Goal: Task Accomplishment & Management: Complete application form

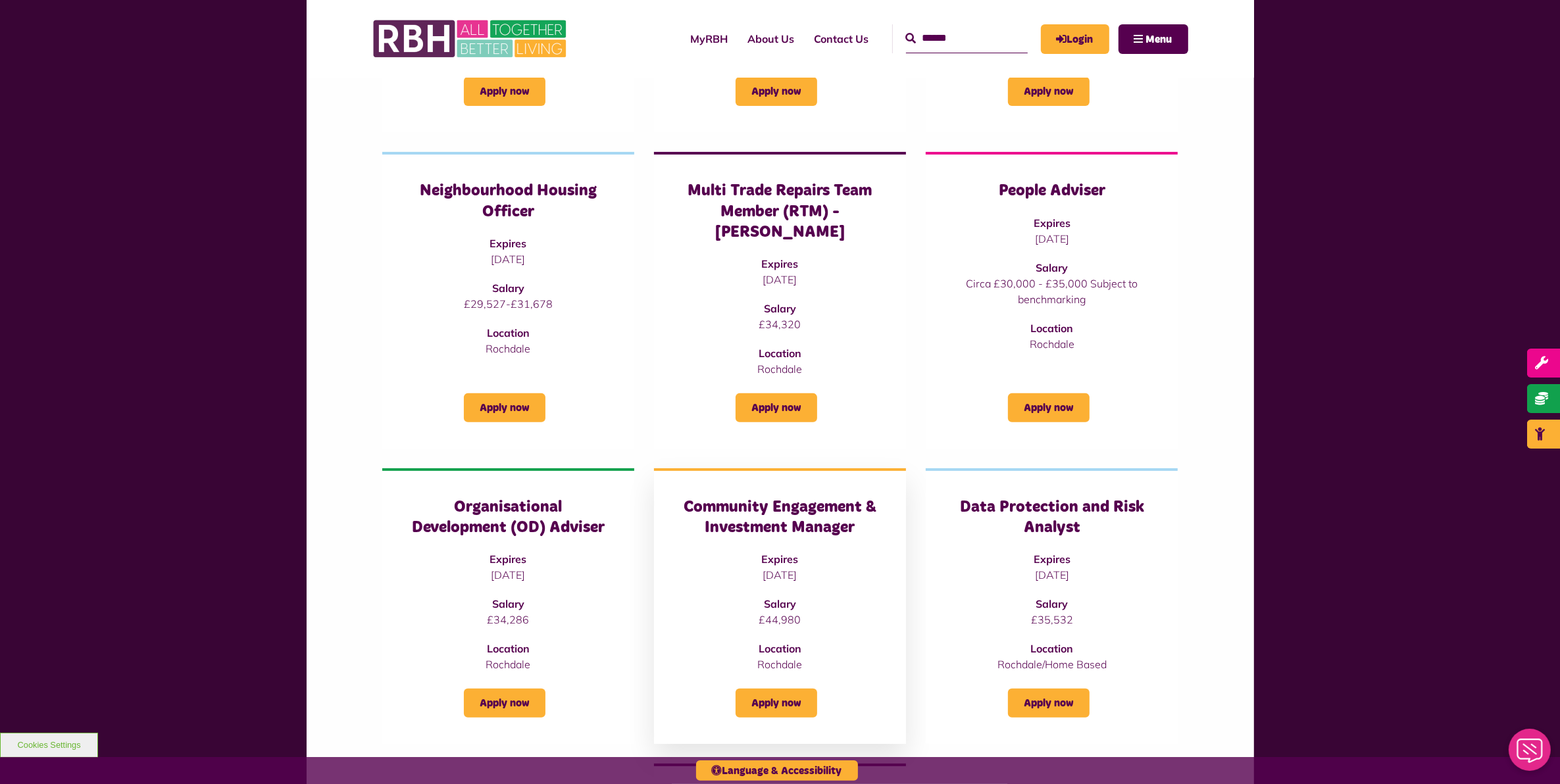
scroll to position [493, 0]
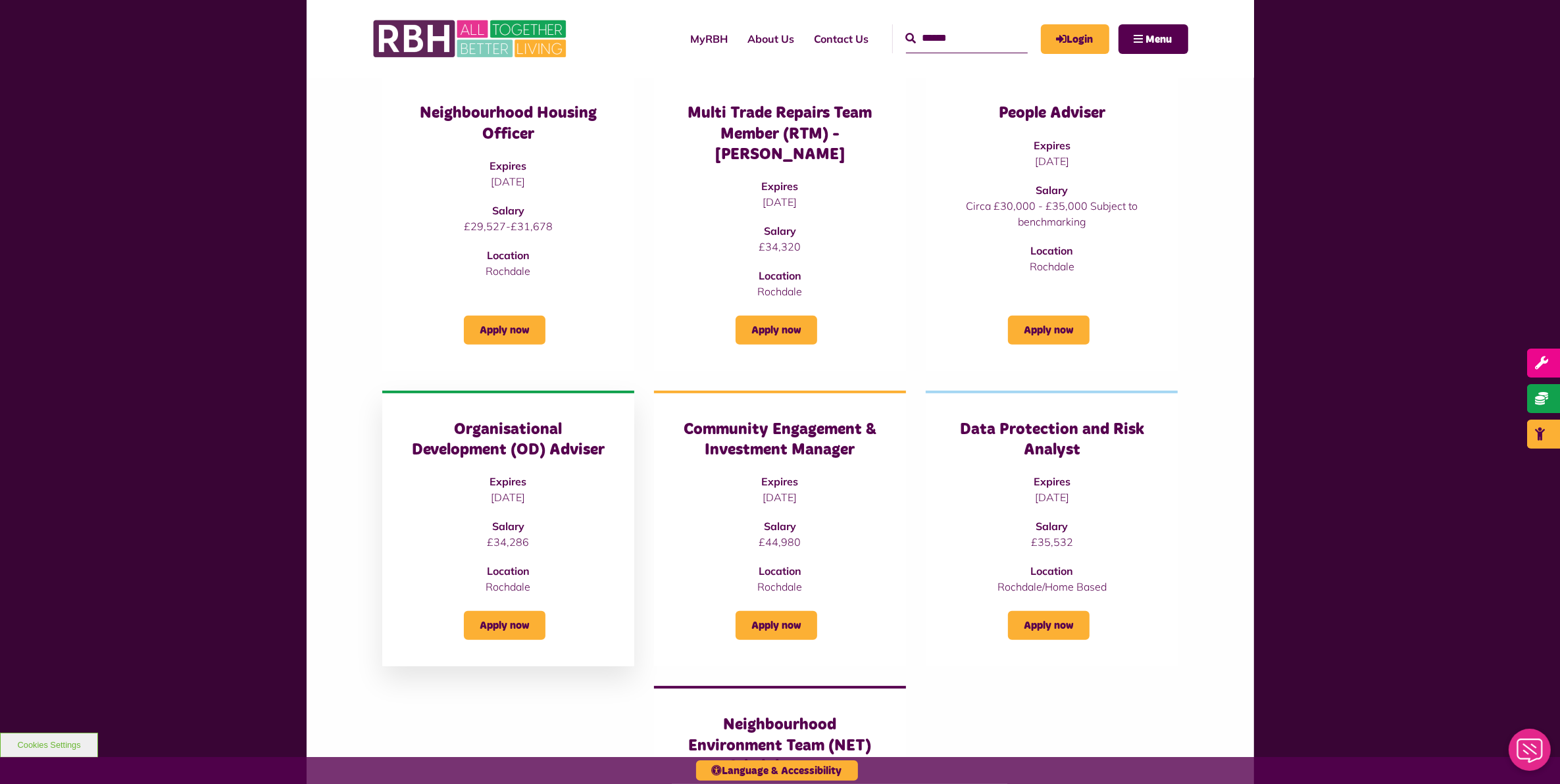
click at [550, 431] on h3 "Organisational Development (OD) Adviser" at bounding box center [508, 440] width 199 height 41
click at [525, 611] on link "Apply now" at bounding box center [505, 625] width 82 height 29
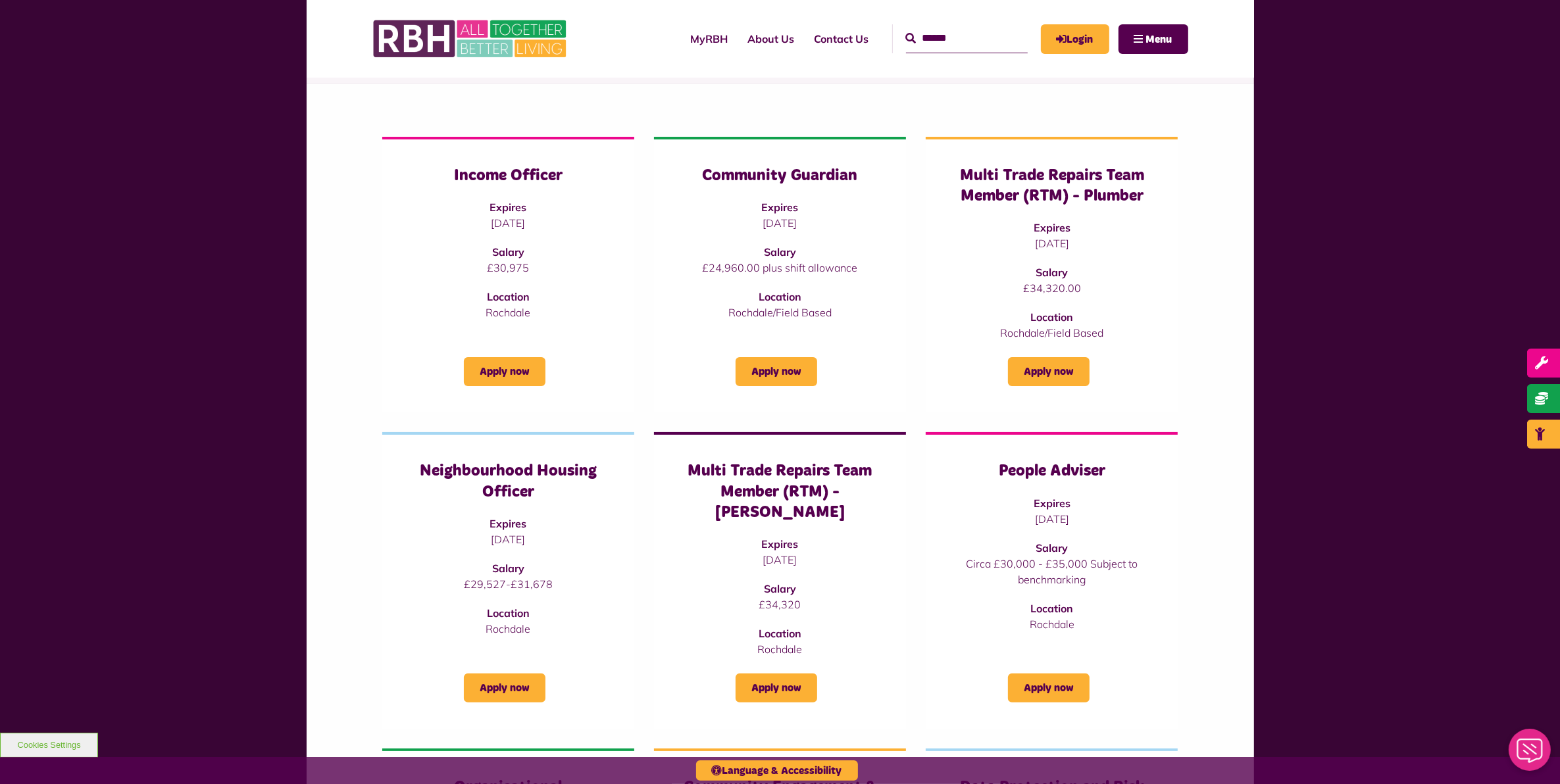
scroll to position [165, 0]
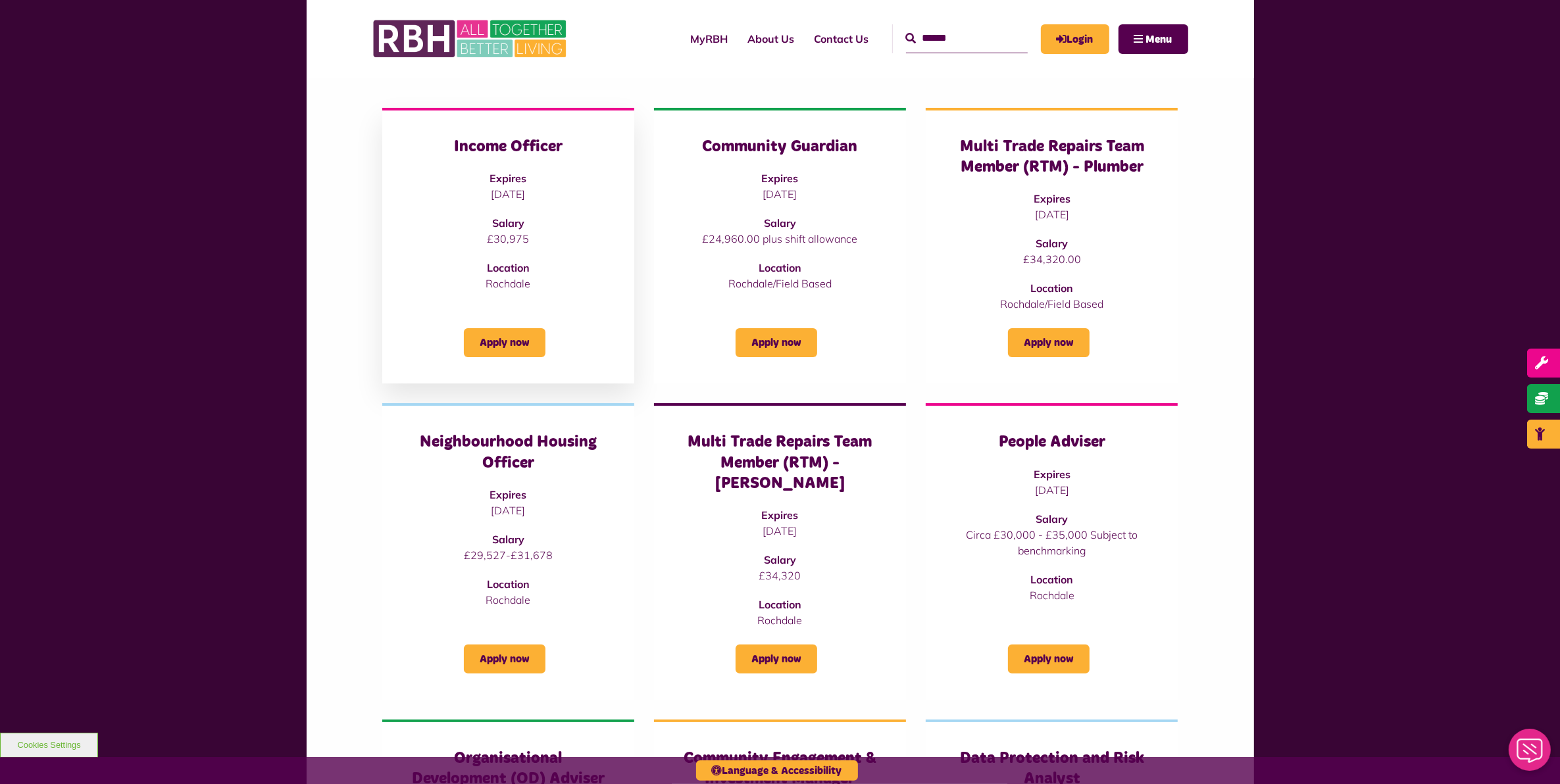
click at [521, 219] on strong "Salary" at bounding box center [508, 223] width 32 height 13
click at [520, 339] on link "Apply now" at bounding box center [505, 342] width 82 height 29
click at [784, 341] on link "Apply now" at bounding box center [777, 342] width 82 height 29
click at [1054, 343] on link "Apply now" at bounding box center [1049, 342] width 82 height 29
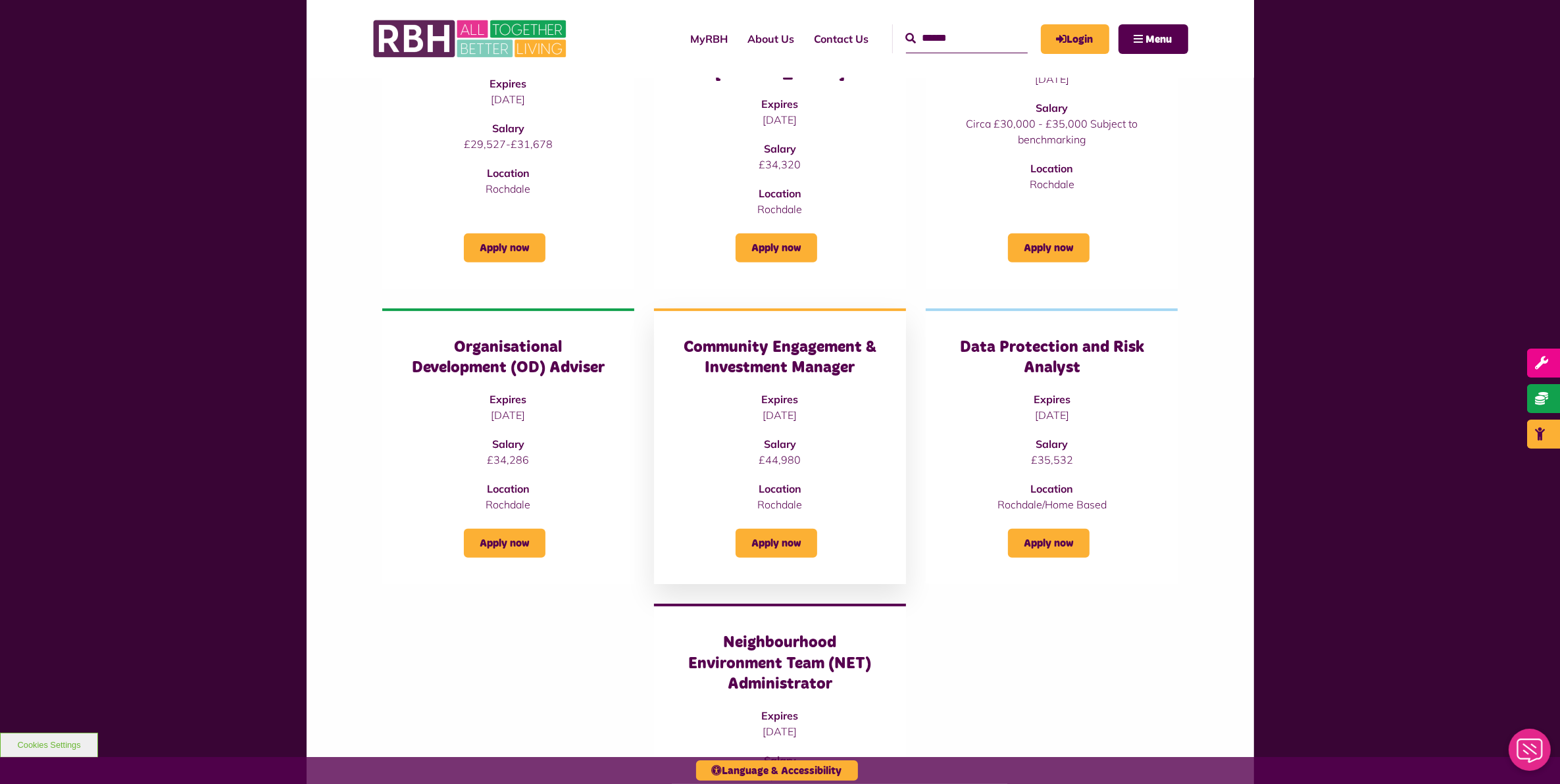
scroll to position [411, 0]
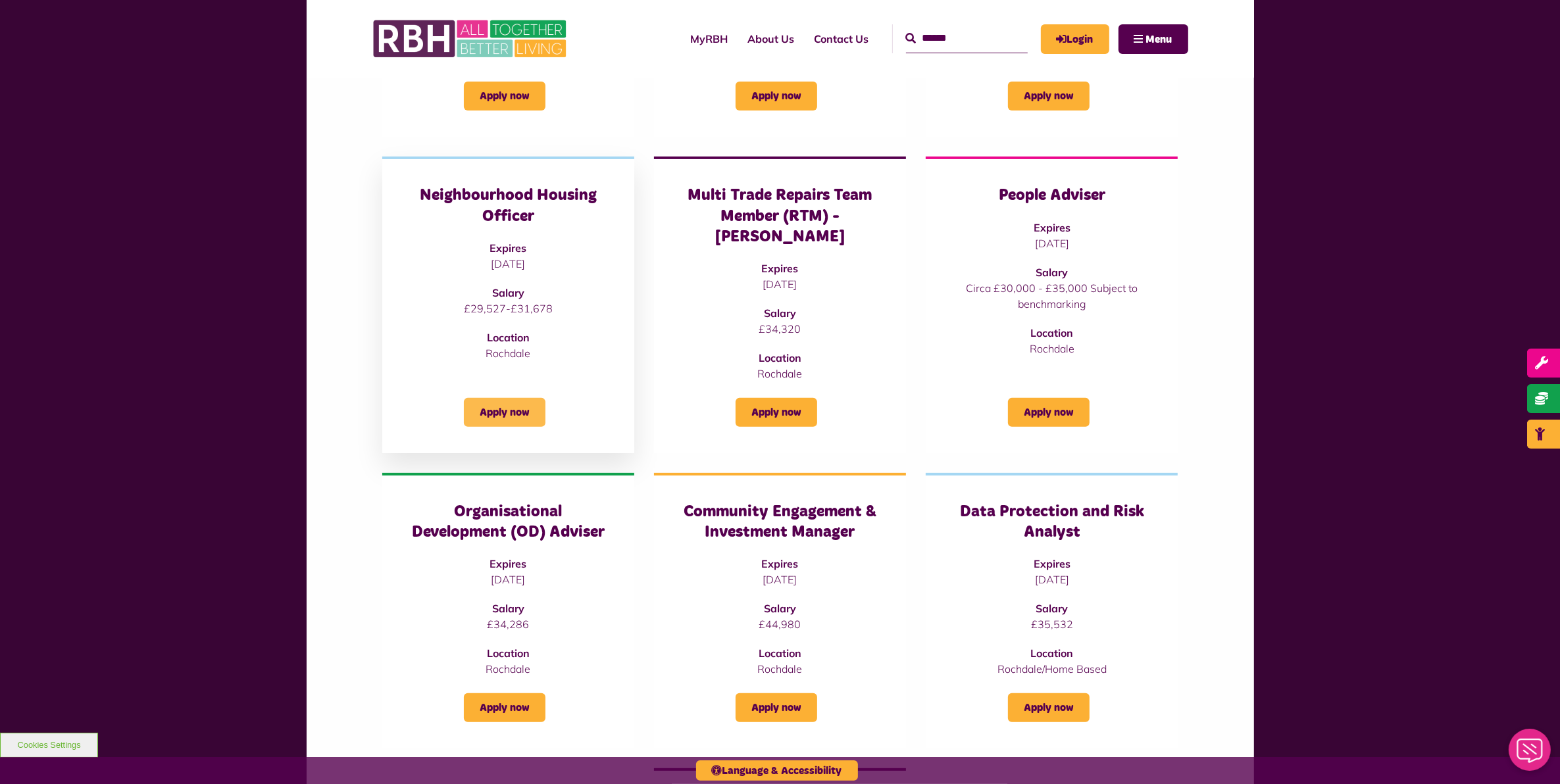
click at [492, 398] on link "Apply now" at bounding box center [505, 412] width 82 height 29
click at [791, 398] on link "Apply now" at bounding box center [777, 412] width 82 height 29
click at [1035, 398] on link "Apply now" at bounding box center [1049, 412] width 82 height 29
click at [524, 694] on link "Apply now" at bounding box center [505, 708] width 82 height 29
click at [781, 694] on link "Apply now" at bounding box center [777, 708] width 82 height 29
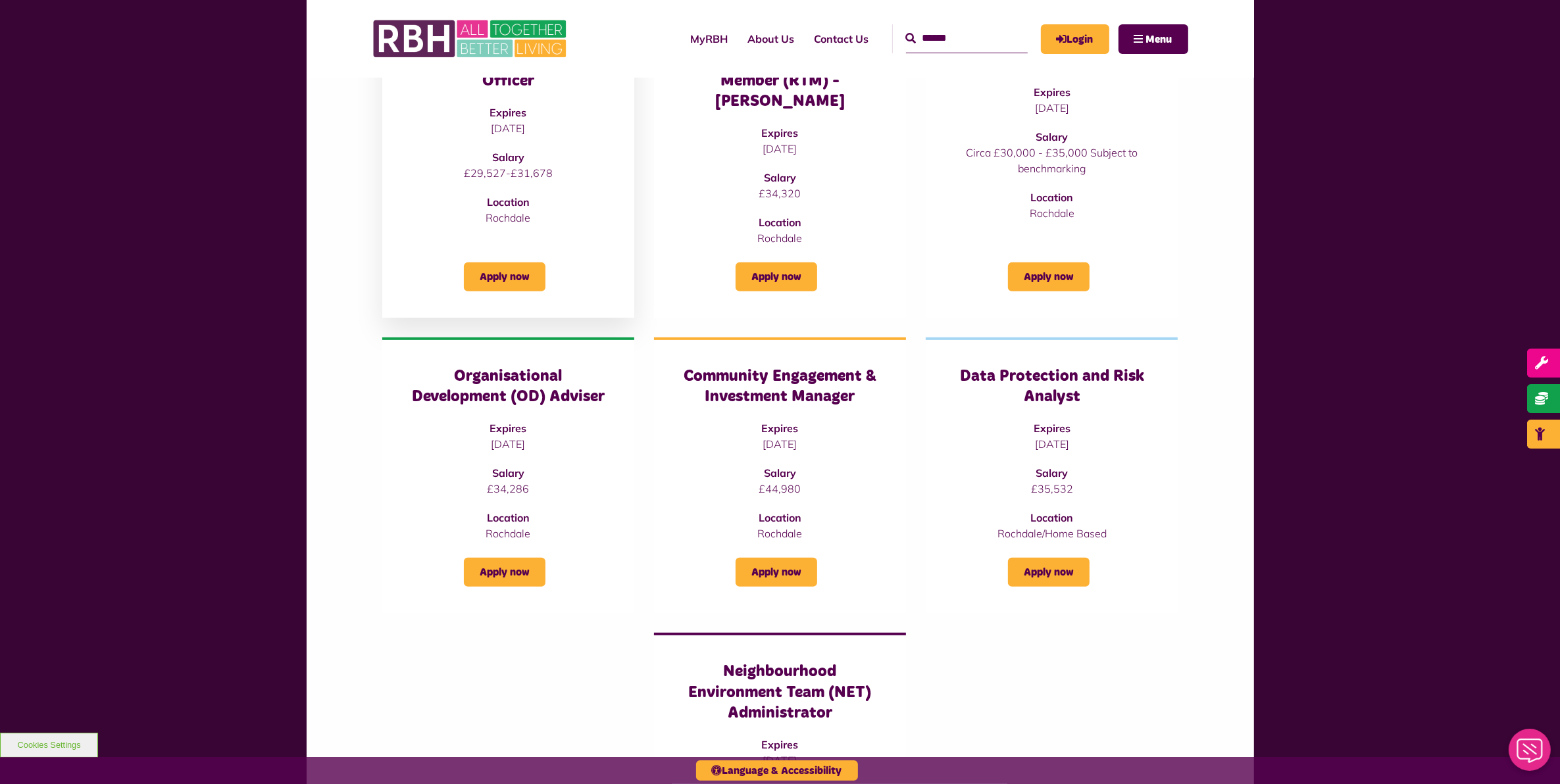
scroll to position [576, 0]
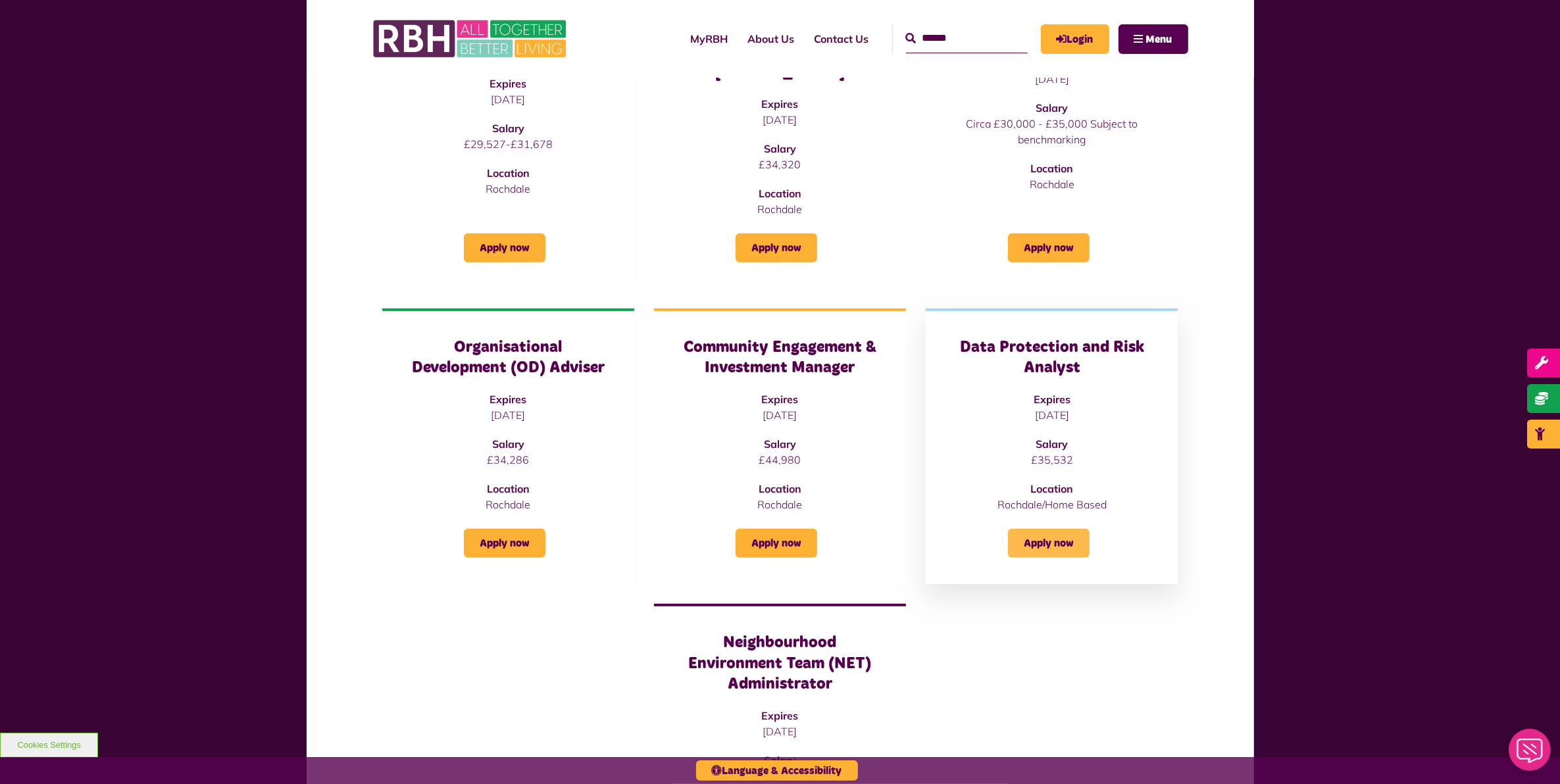
click at [1038, 529] on link "Apply now" at bounding box center [1049, 543] width 82 height 29
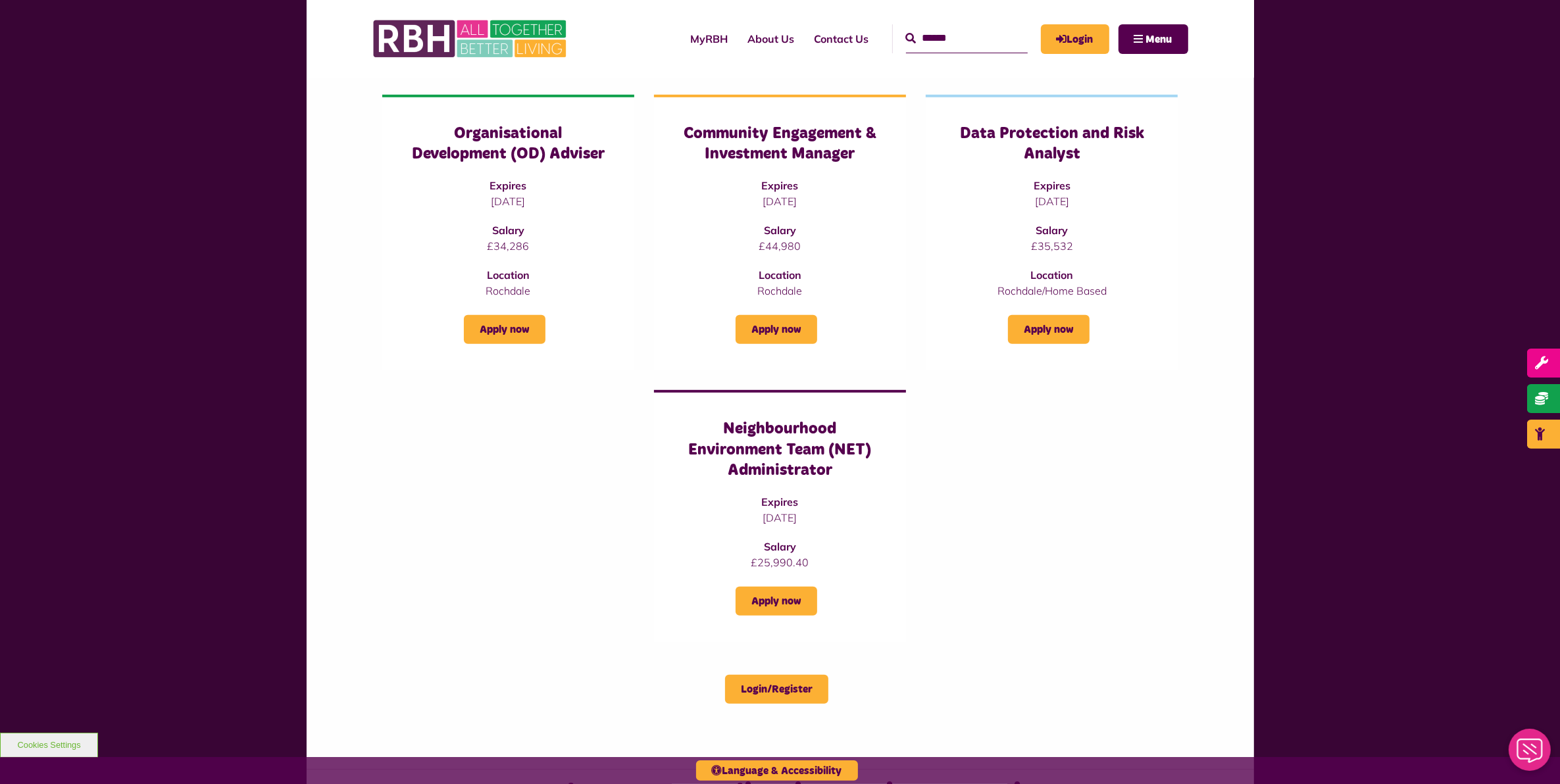
scroll to position [823, 0]
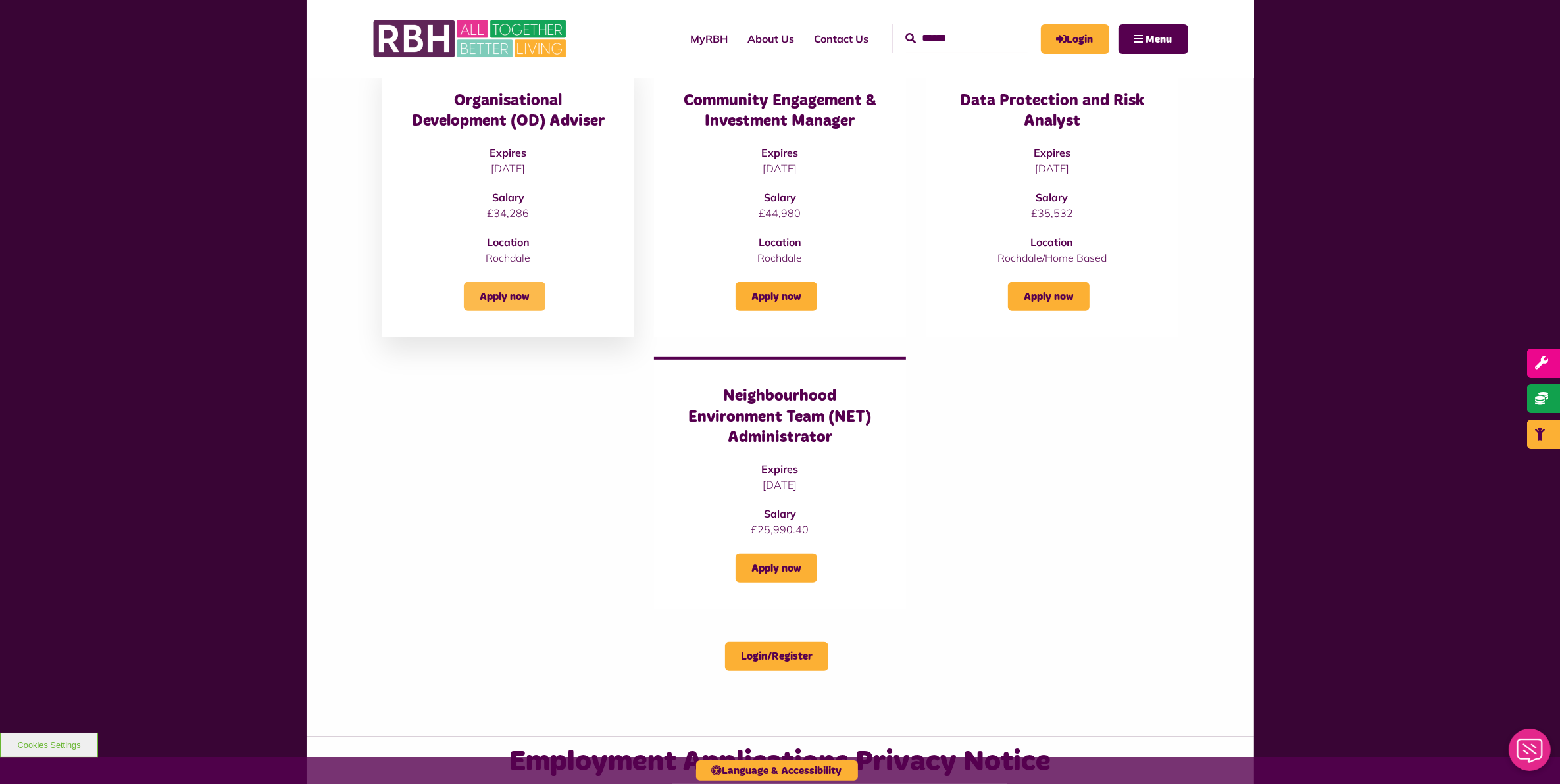
click at [524, 283] on link "Apply now" at bounding box center [505, 297] width 82 height 29
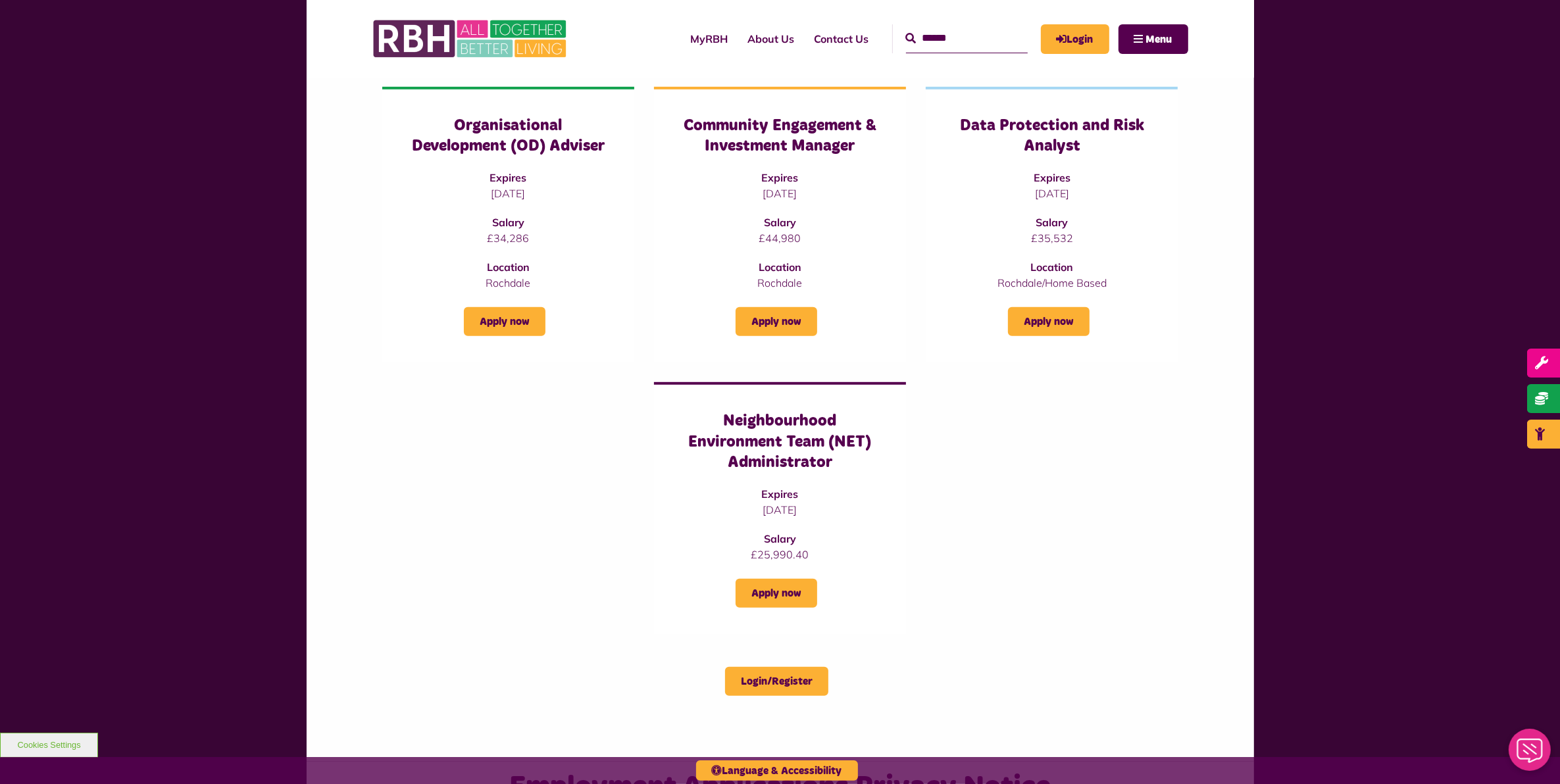
scroll to position [741, 0]
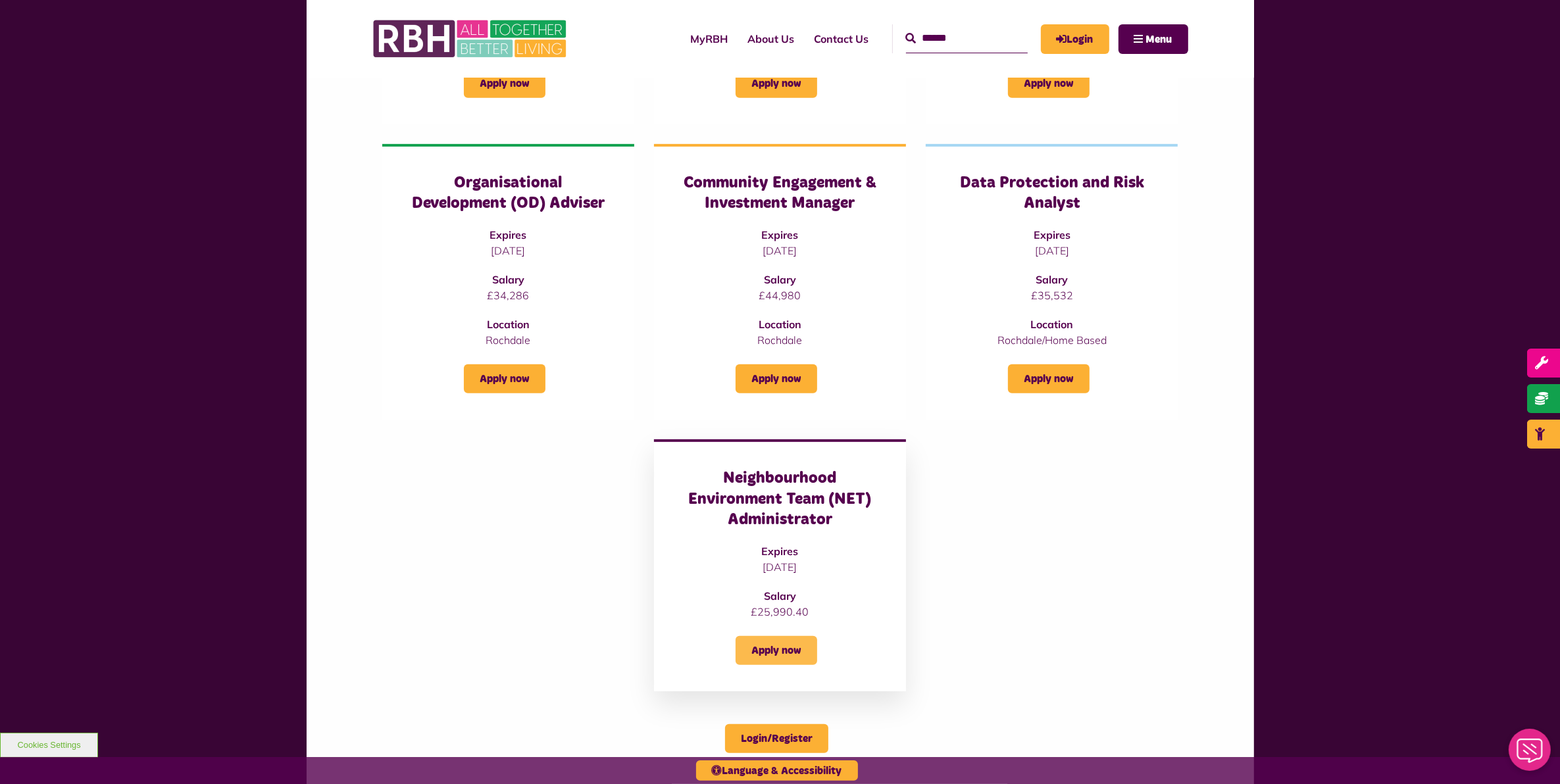
click at [790, 637] on link "Apply now" at bounding box center [777, 650] width 82 height 29
click at [791, 637] on link "Apply now" at bounding box center [777, 650] width 82 height 29
click at [1041, 365] on link "Apply now" at bounding box center [1049, 378] width 82 height 29
